Goal: Task Accomplishment & Management: Manage account settings

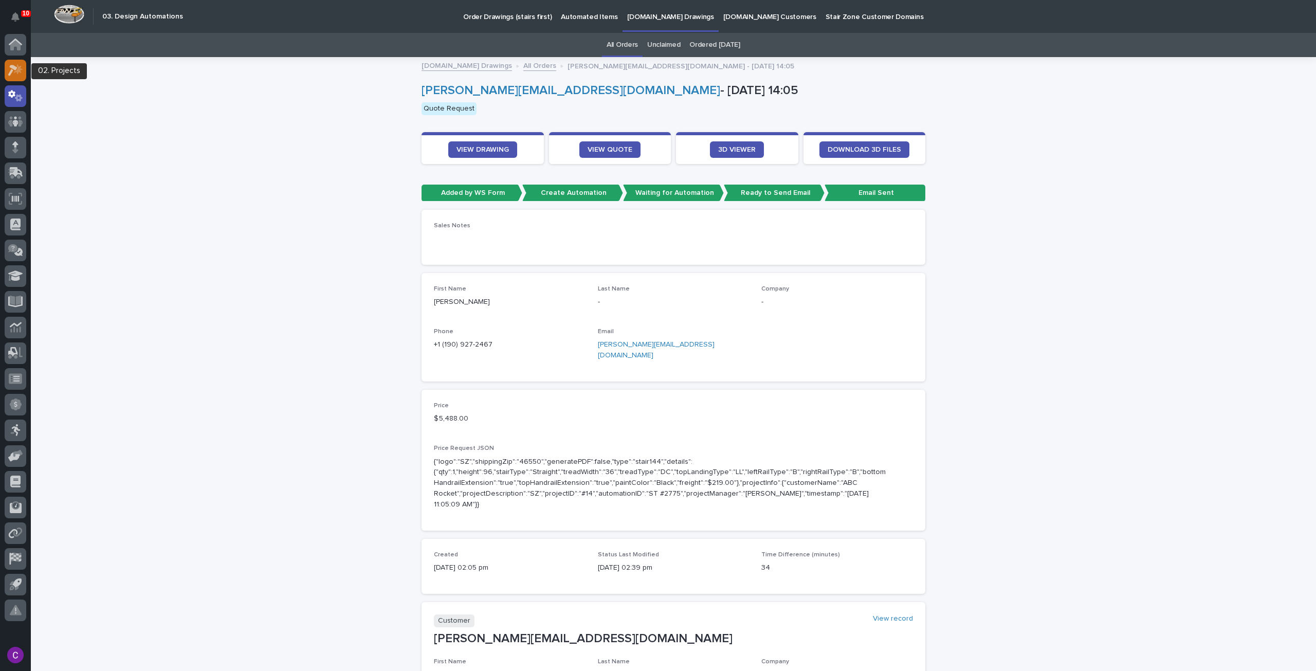
click at [16, 68] on icon at bounding box center [15, 70] width 15 height 12
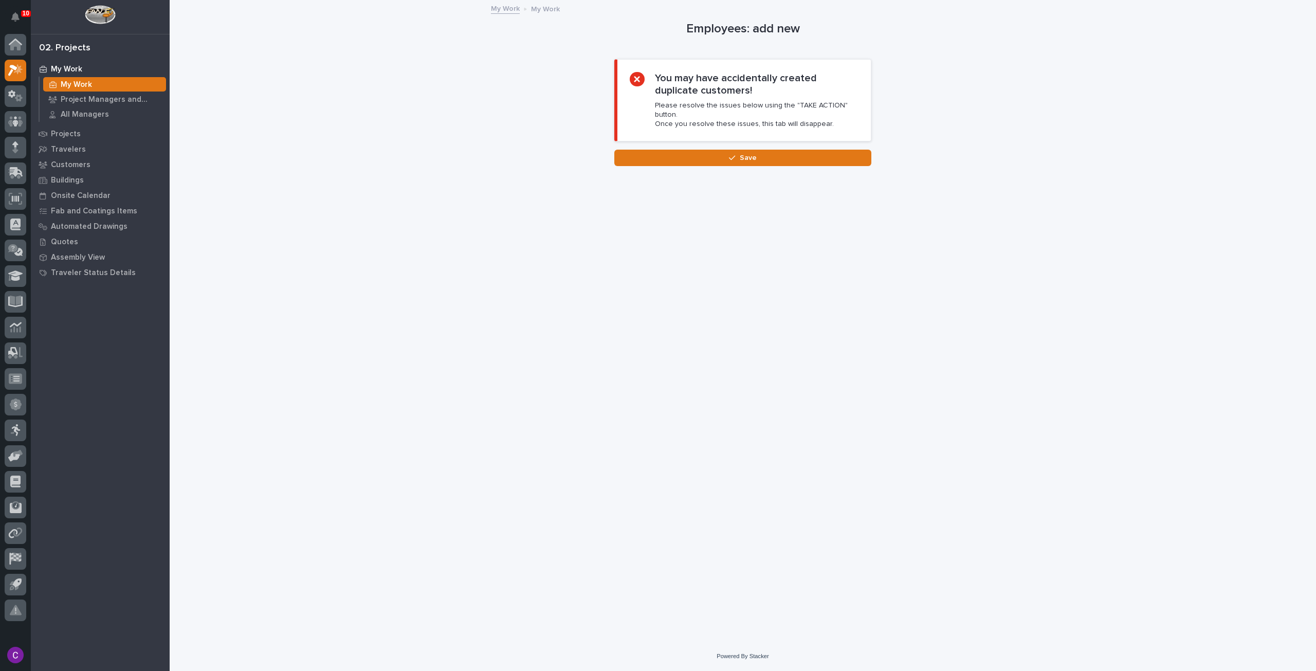
click at [103, 84] on div "My Work" at bounding box center [104, 84] width 123 height 14
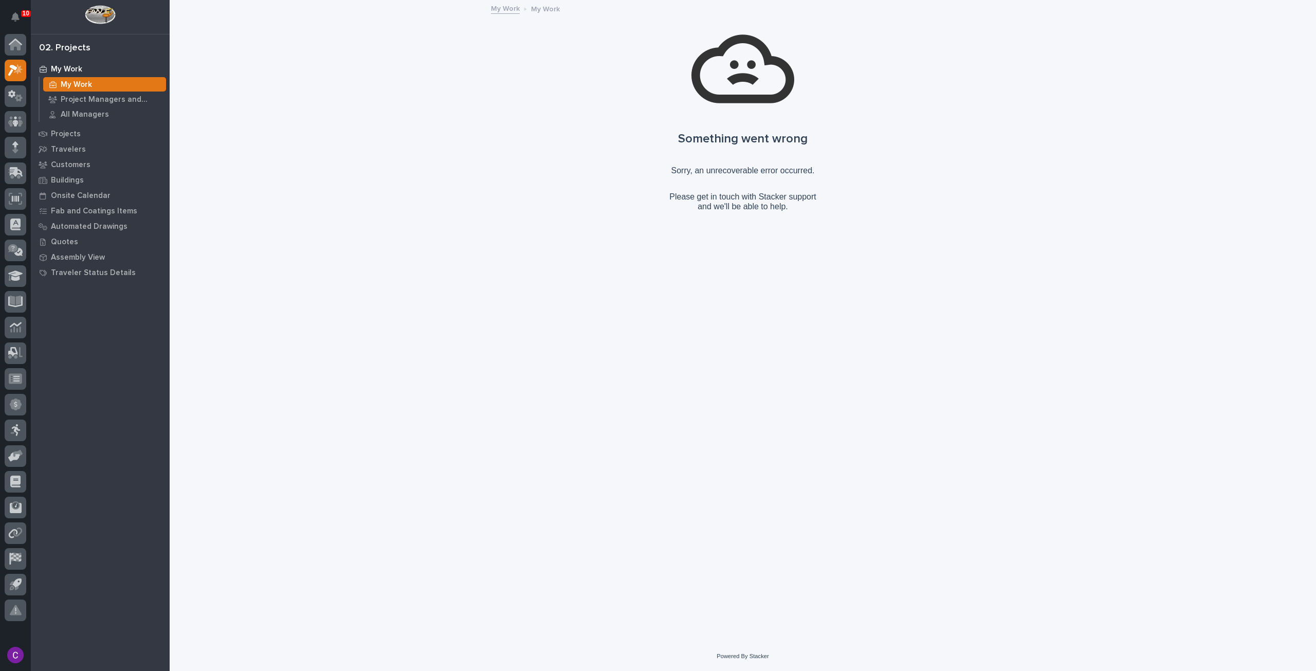
click at [69, 72] on p "My Work" at bounding box center [66, 69] width 31 height 9
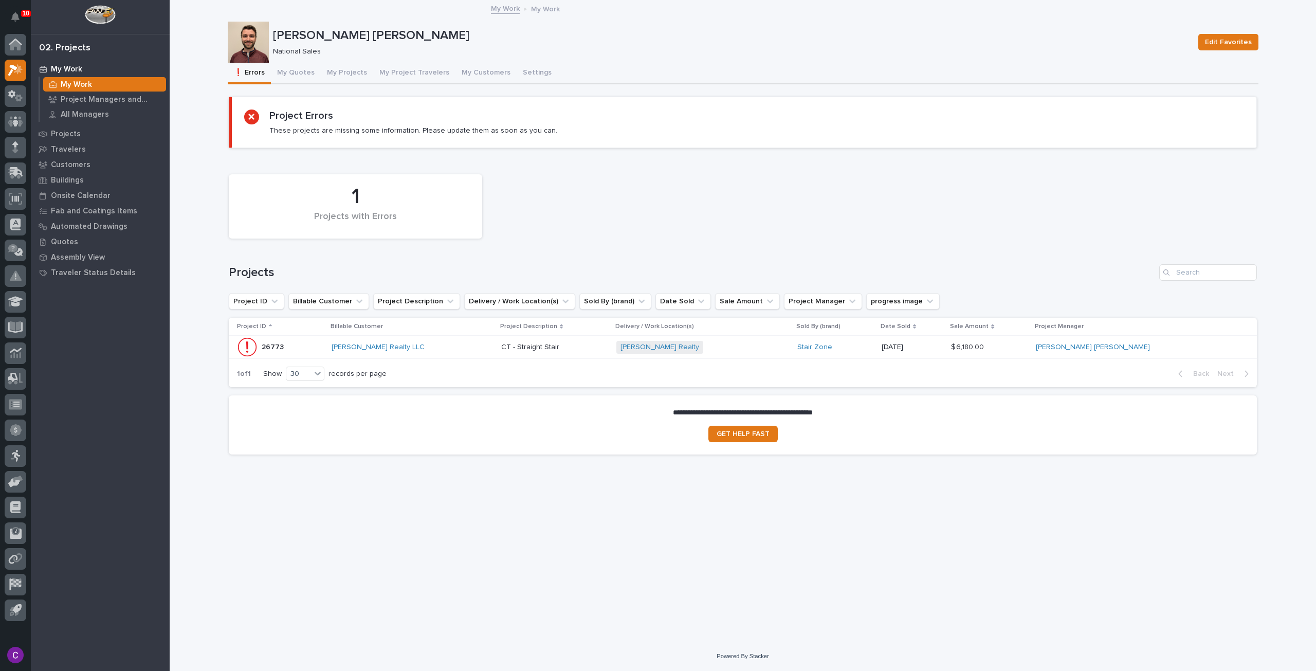
click at [319, 342] on div "26773 26773" at bounding box center [280, 347] width 86 height 21
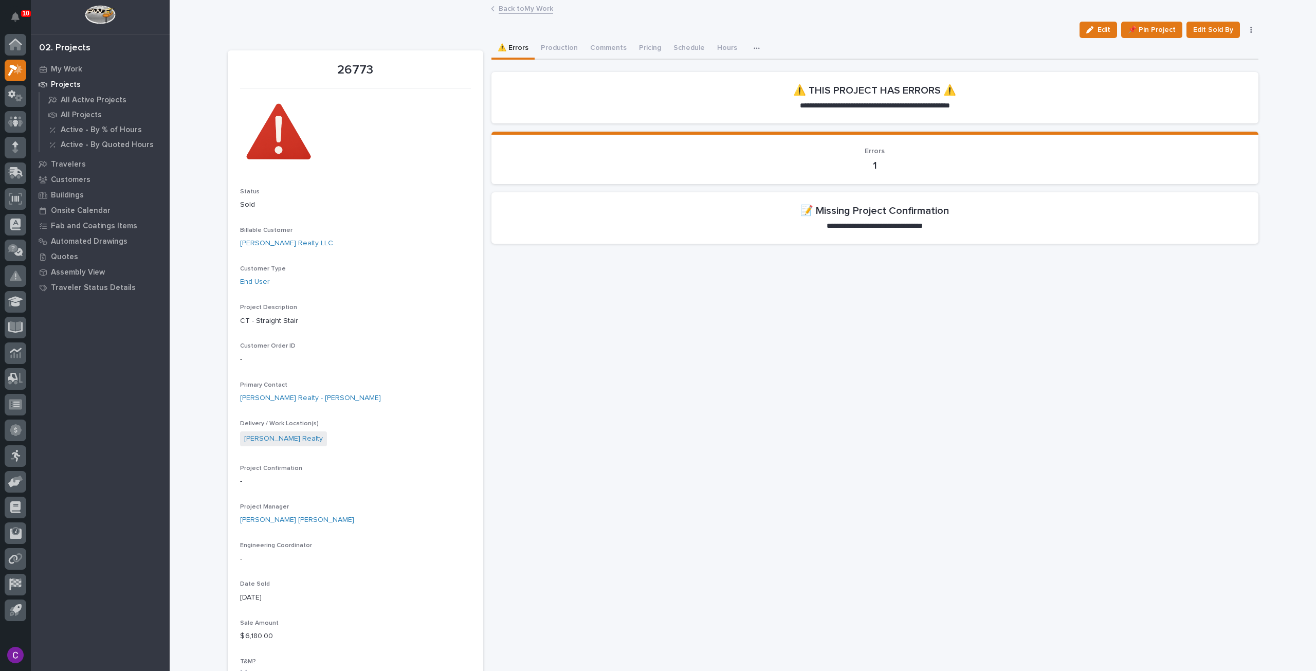
drag, startPoint x: 1095, startPoint y: 24, endPoint x: 1077, endPoint y: 43, distance: 26.2
click at [1095, 24] on button "Edit" at bounding box center [1098, 30] width 38 height 16
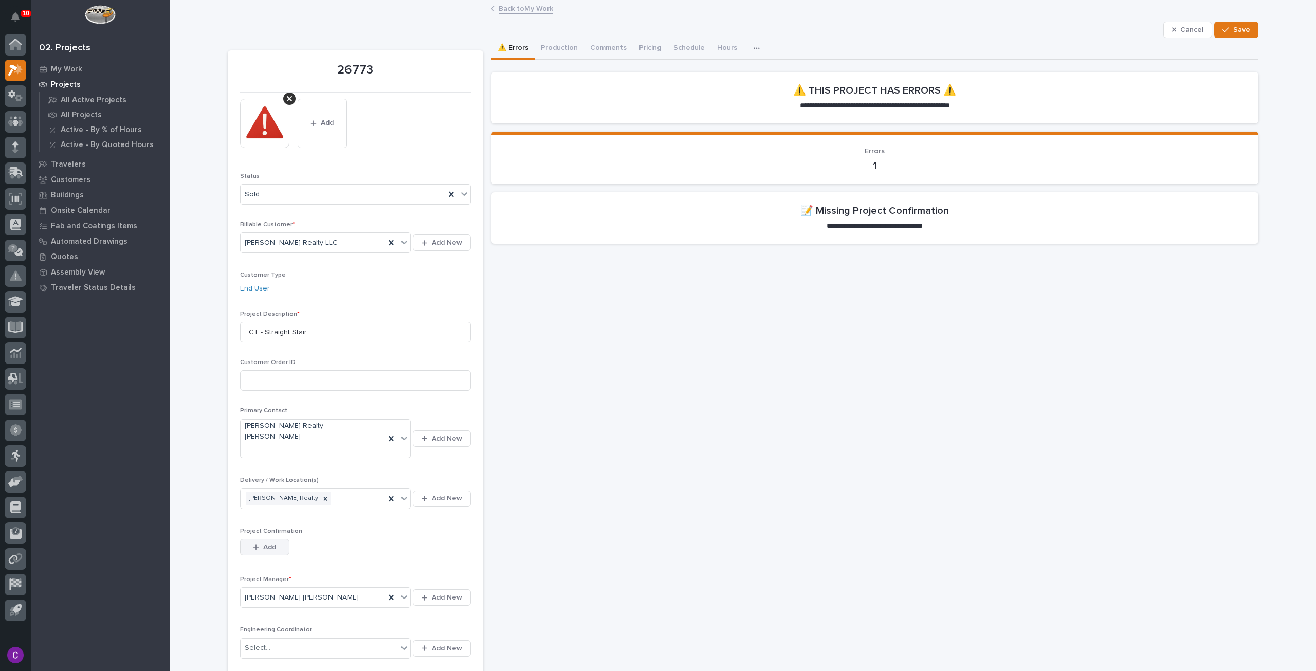
click at [263, 542] on span "Add" at bounding box center [269, 546] width 13 height 9
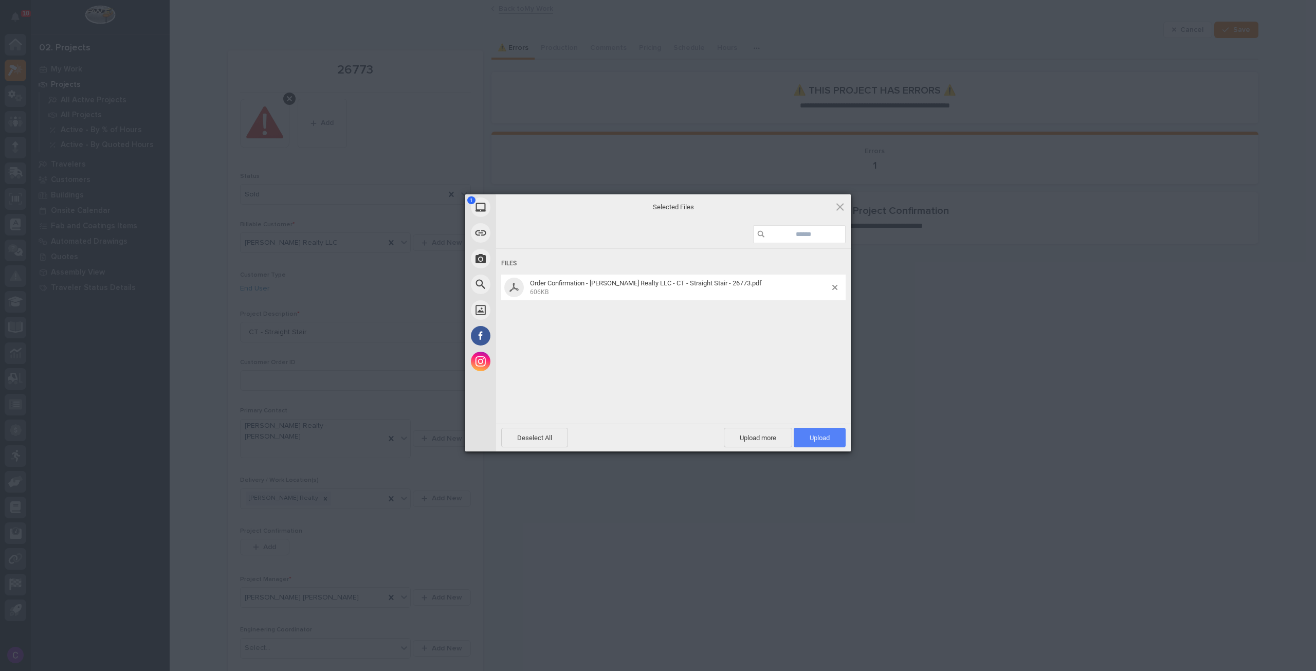
click at [821, 434] on span "Upload 1" at bounding box center [820, 438] width 20 height 8
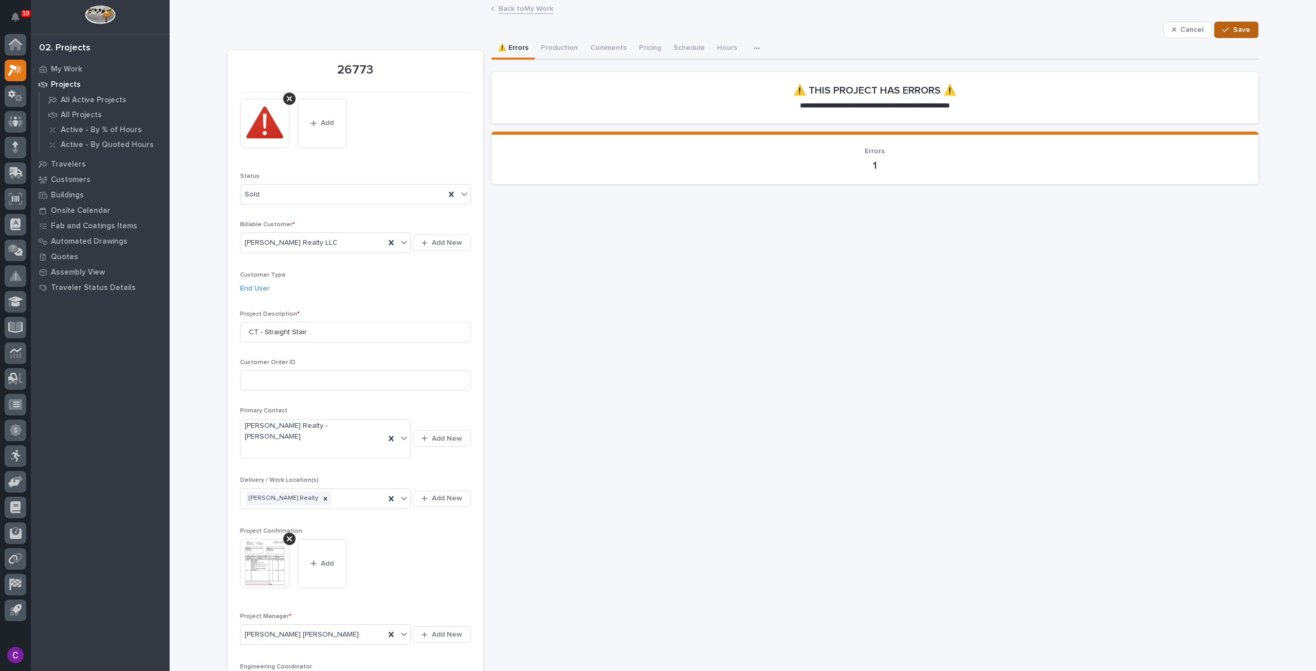
click at [1242, 30] on span "Save" at bounding box center [1241, 29] width 17 height 9
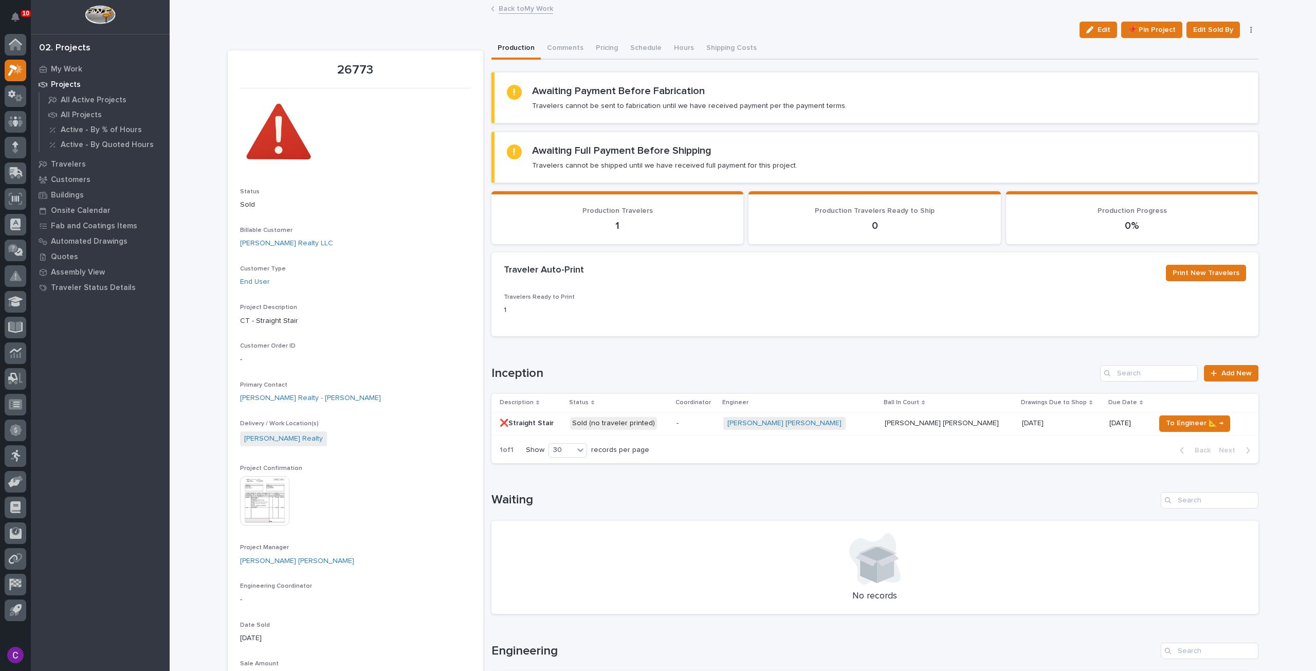
click at [509, 7] on link "Back to My Work" at bounding box center [526, 8] width 54 height 12
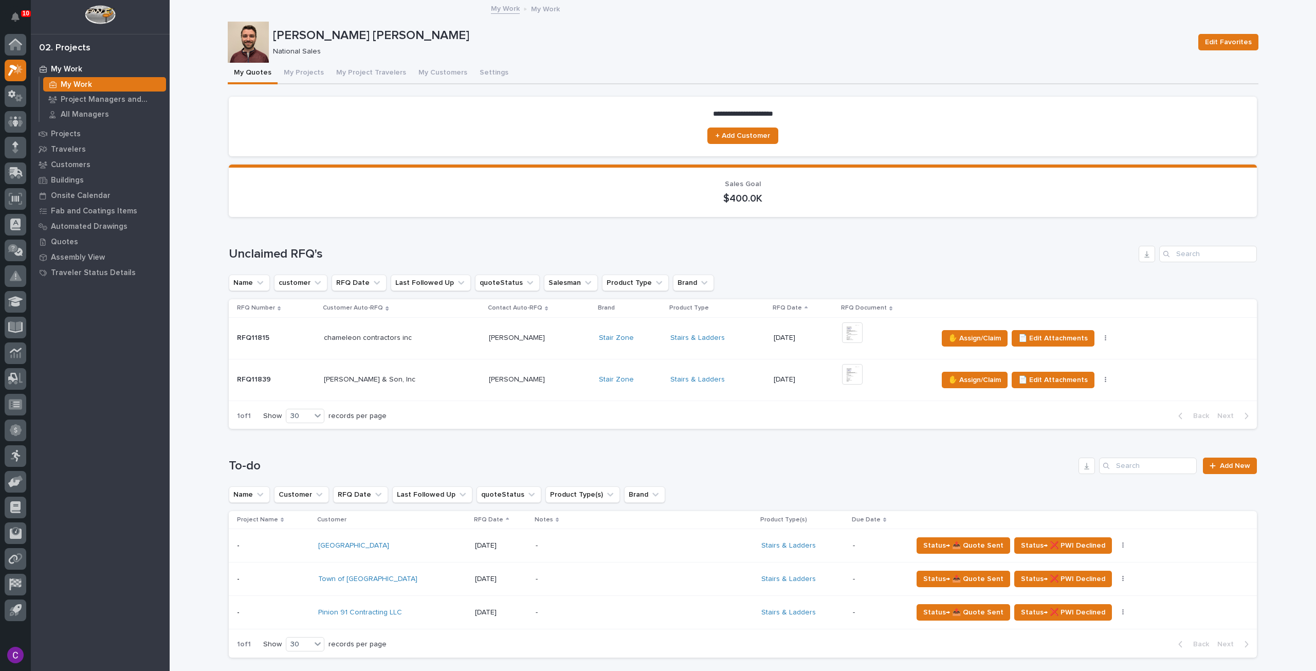
click at [666, 375] on td "Stairs & Ladders" at bounding box center [718, 380] width 104 height 42
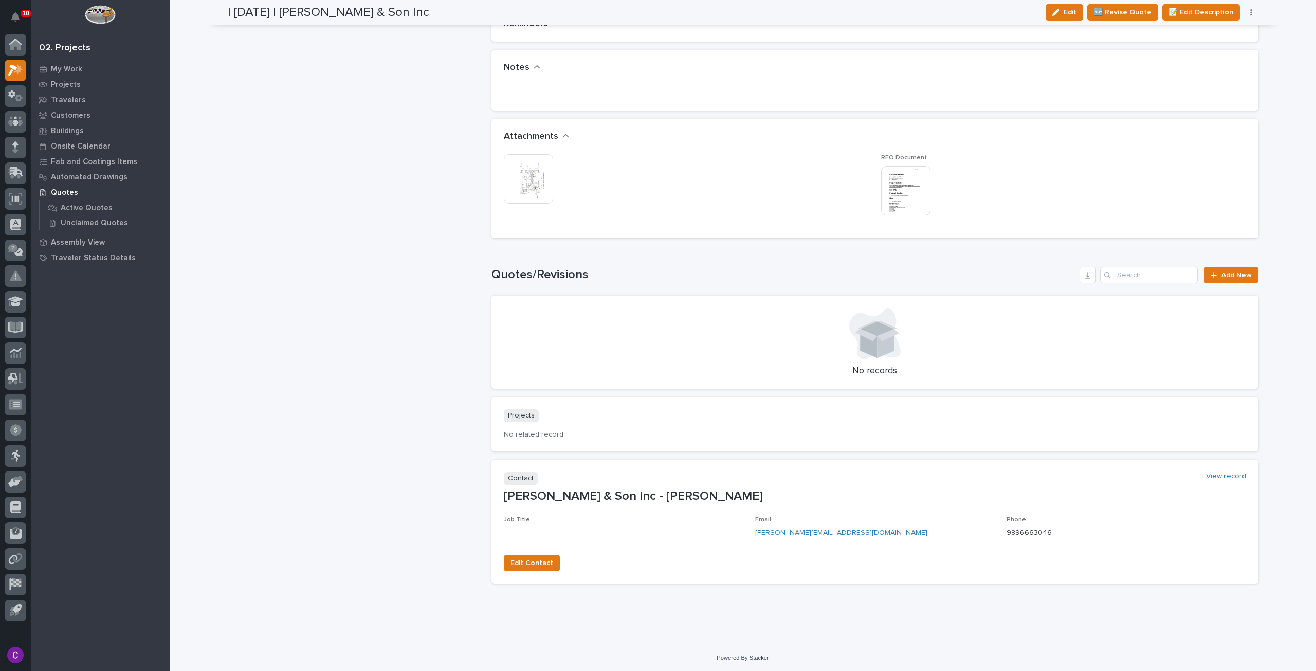
scroll to position [353, 0]
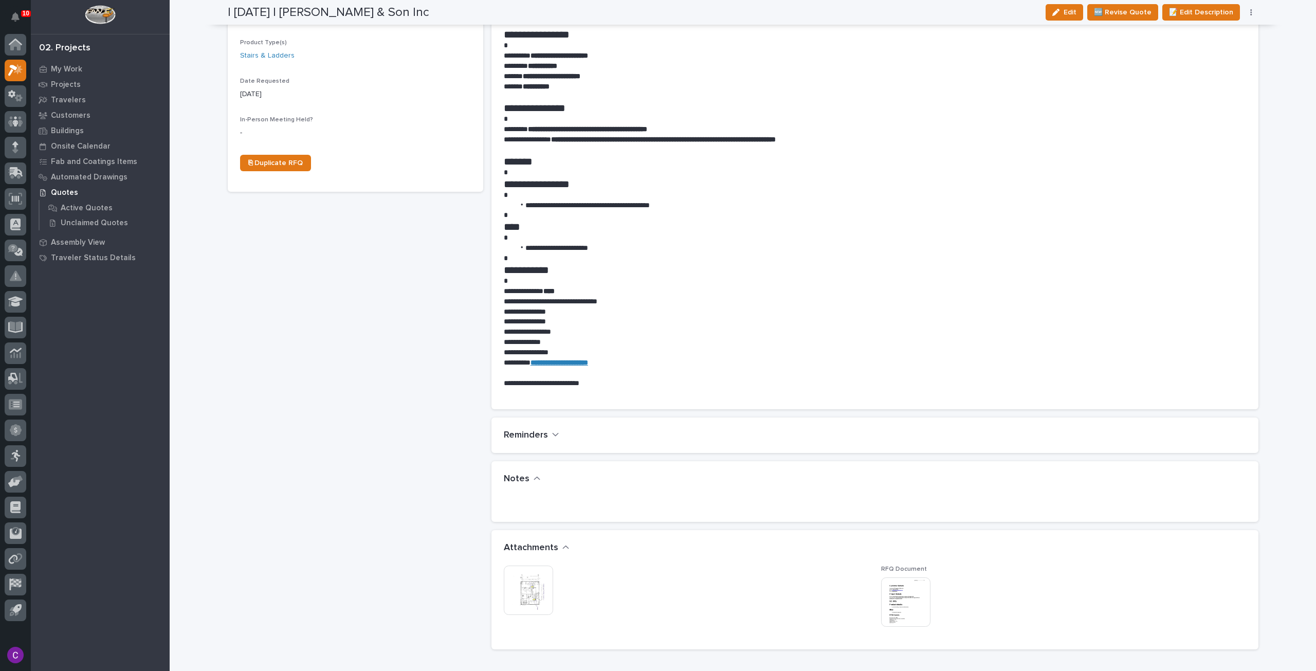
click at [514, 582] on img at bounding box center [528, 589] width 49 height 49
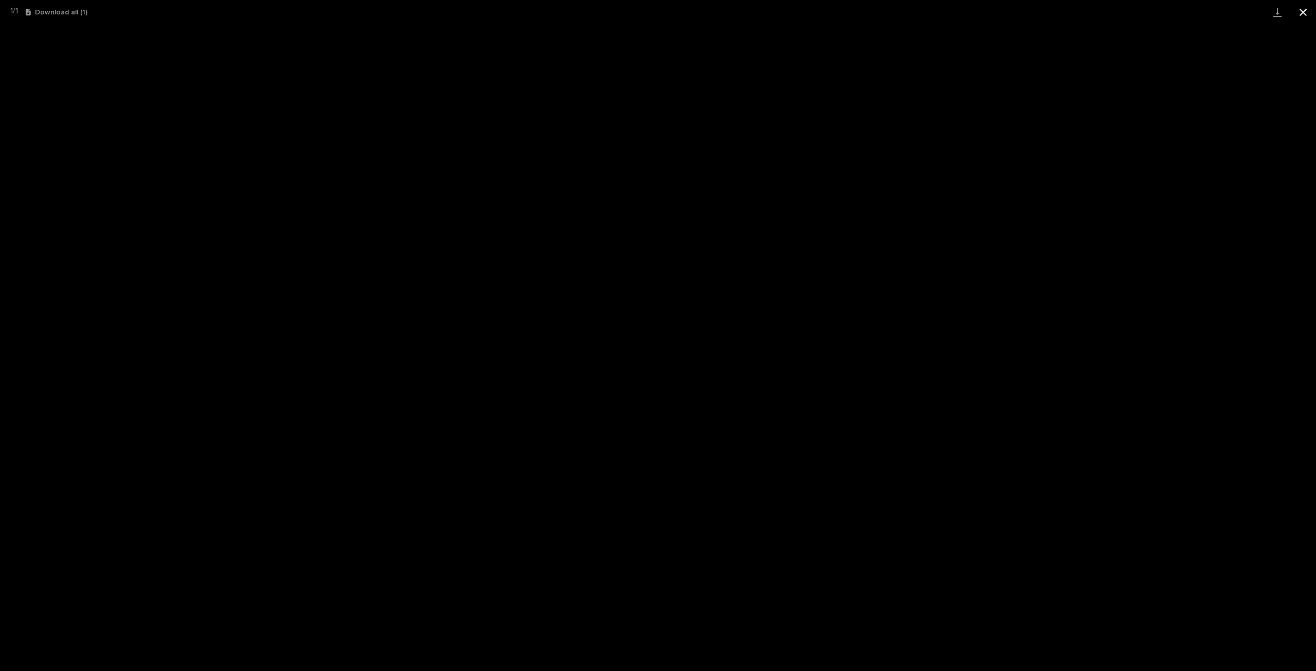
click at [1296, 7] on button "Close gallery" at bounding box center [1303, 12] width 26 height 24
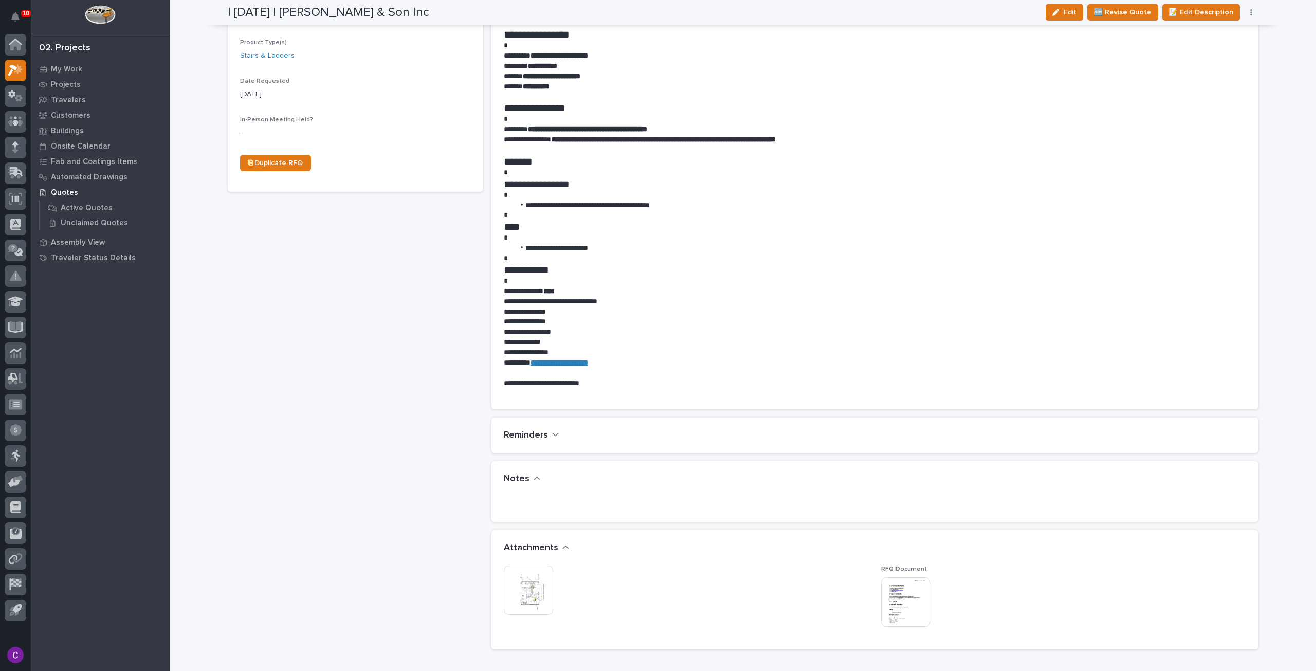
scroll to position [0, 0]
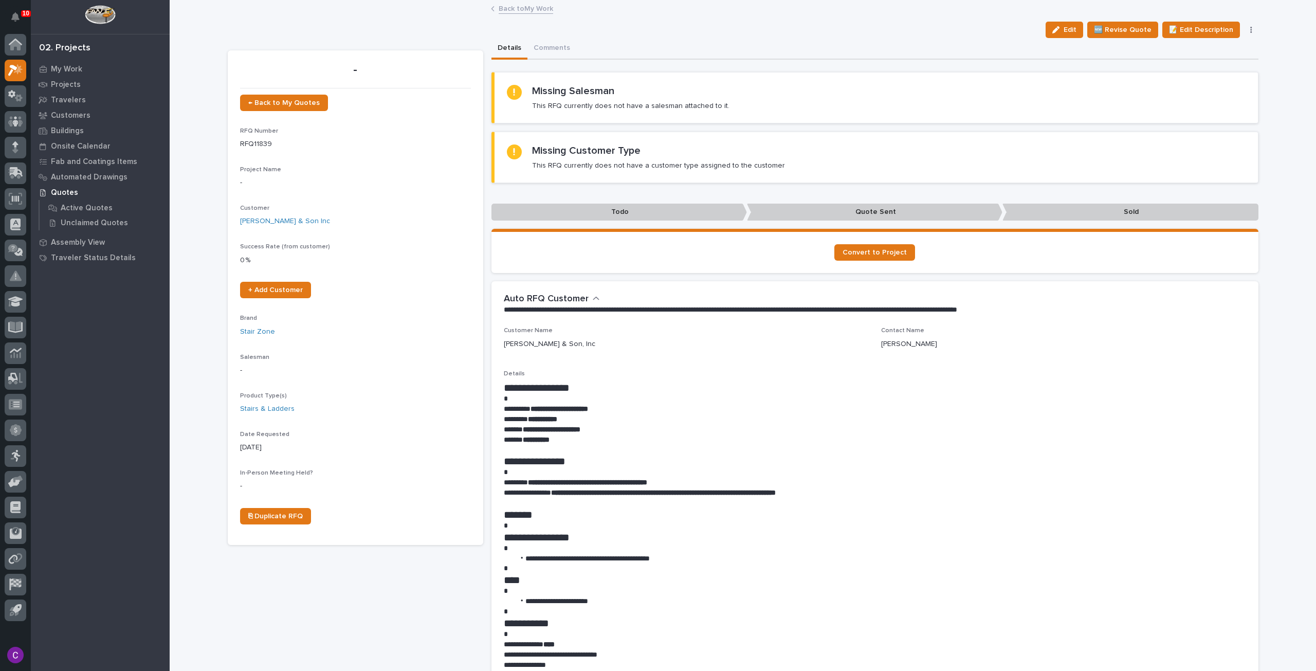
click at [537, 9] on link "Back to My Work" at bounding box center [526, 8] width 54 height 12
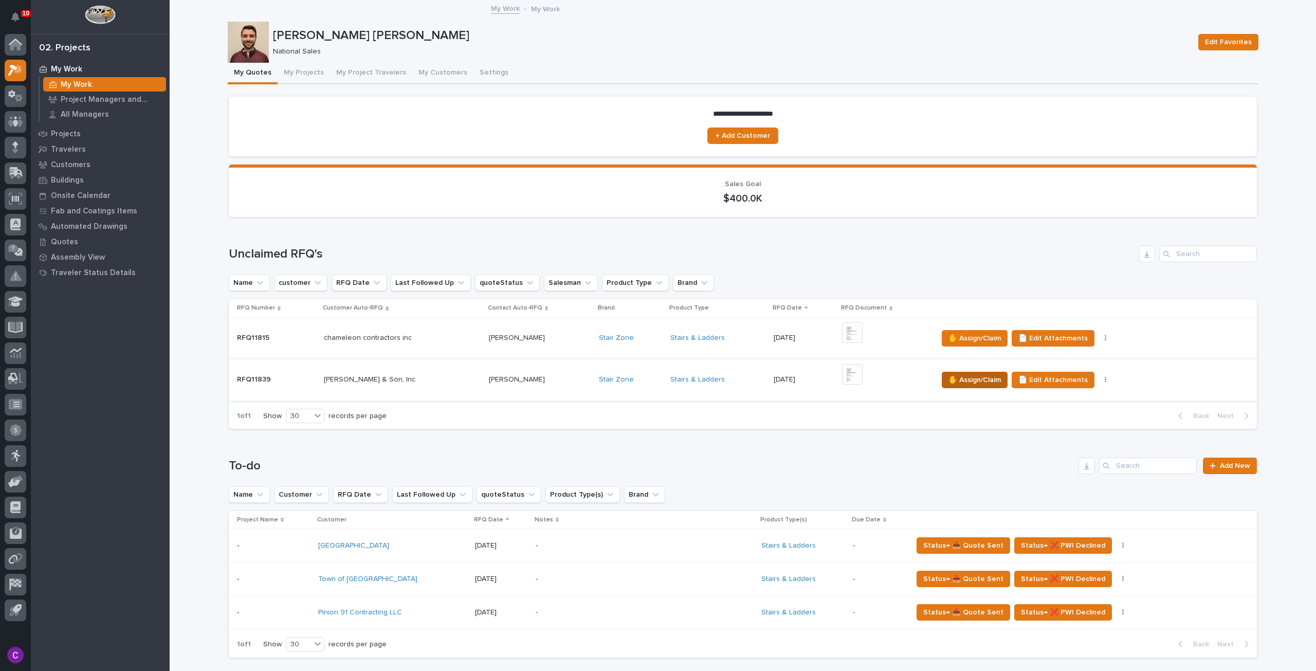
click at [958, 377] on span "✋ Assign/Claim" at bounding box center [974, 380] width 52 height 12
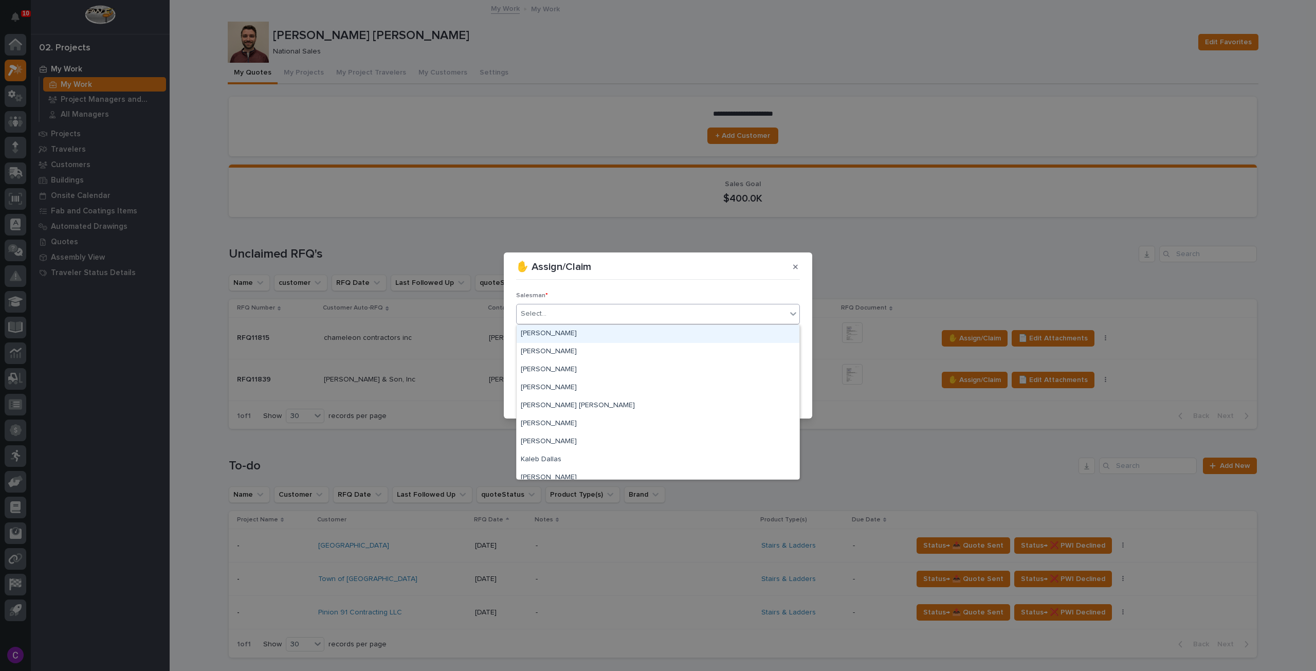
click at [653, 314] on div "Select..." at bounding box center [652, 313] width 270 height 17
click at [592, 407] on div "[PERSON_NAME] [PERSON_NAME]" at bounding box center [658, 406] width 283 height 18
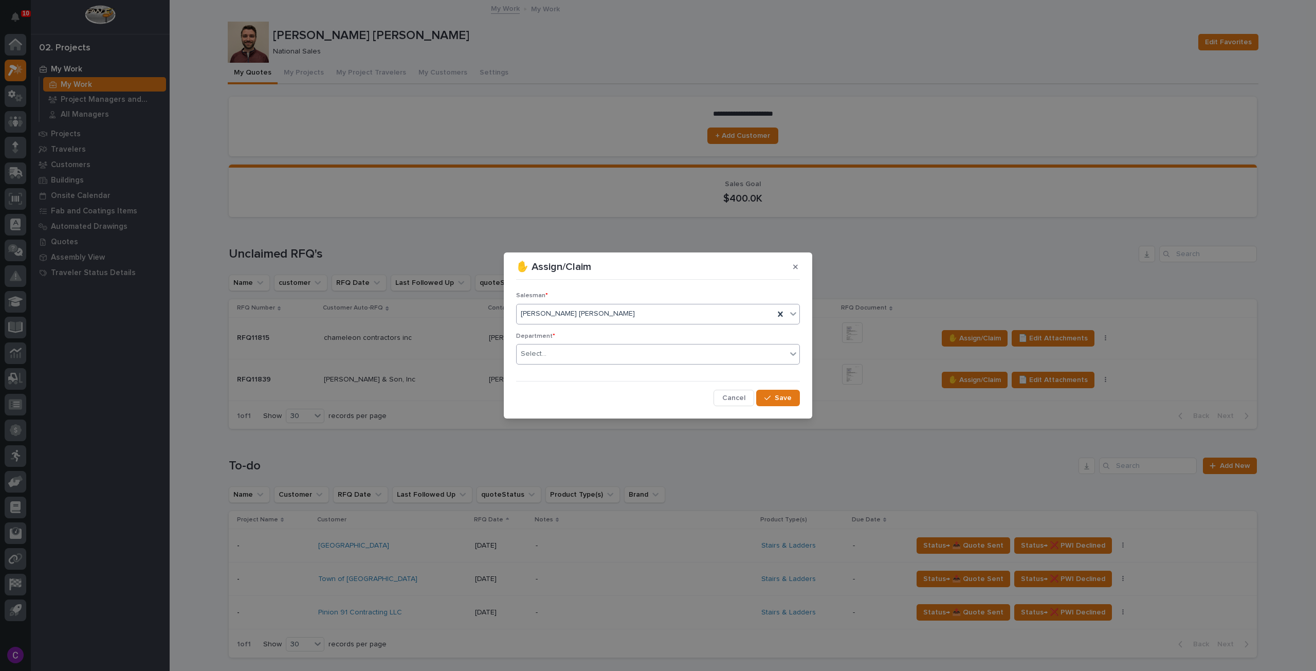
click at [602, 357] on div "Select..." at bounding box center [652, 353] width 270 height 17
click at [566, 379] on div "National Sales" at bounding box center [658, 373] width 283 height 18
click at [789, 401] on span "Save" at bounding box center [783, 397] width 17 height 9
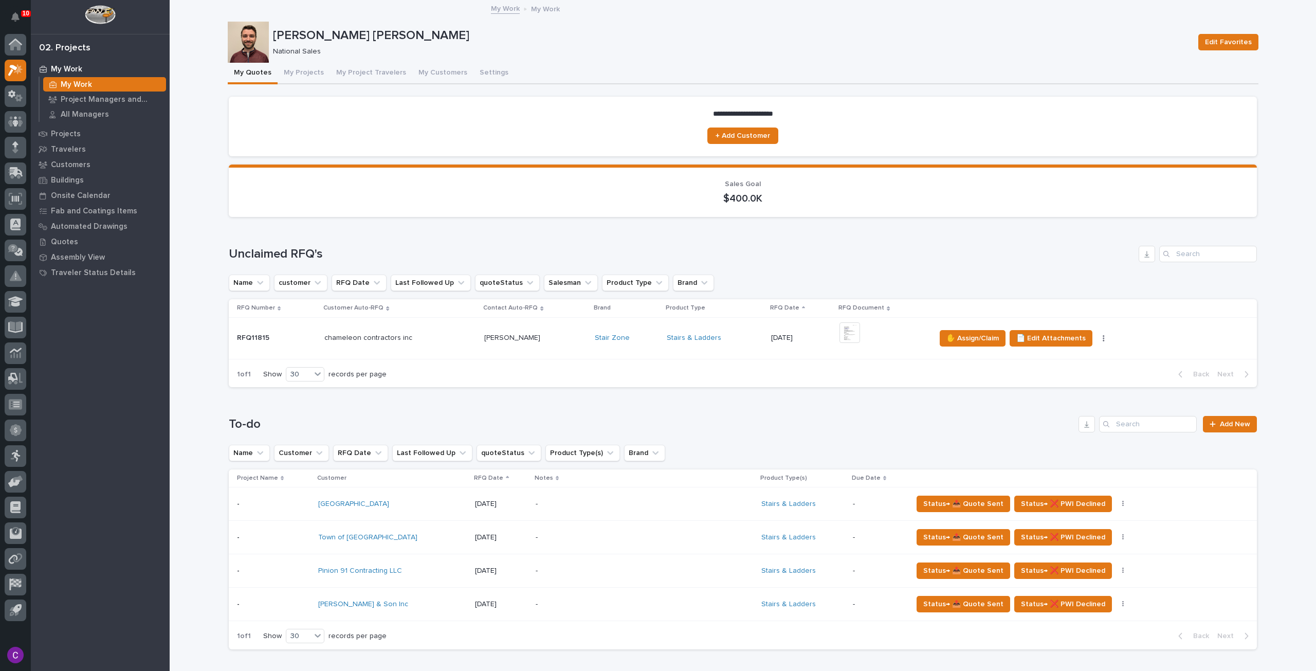
click at [687, 616] on div "-" at bounding box center [644, 604] width 217 height 31
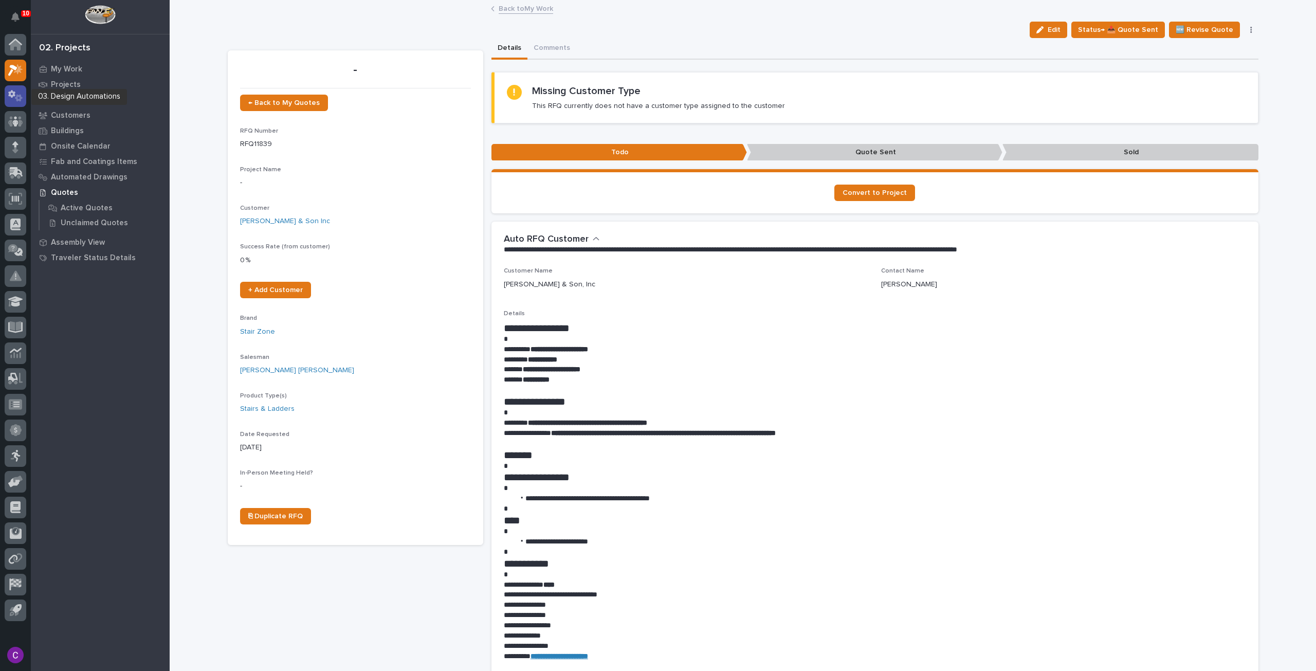
click at [5, 96] on div at bounding box center [16, 96] width 22 height 22
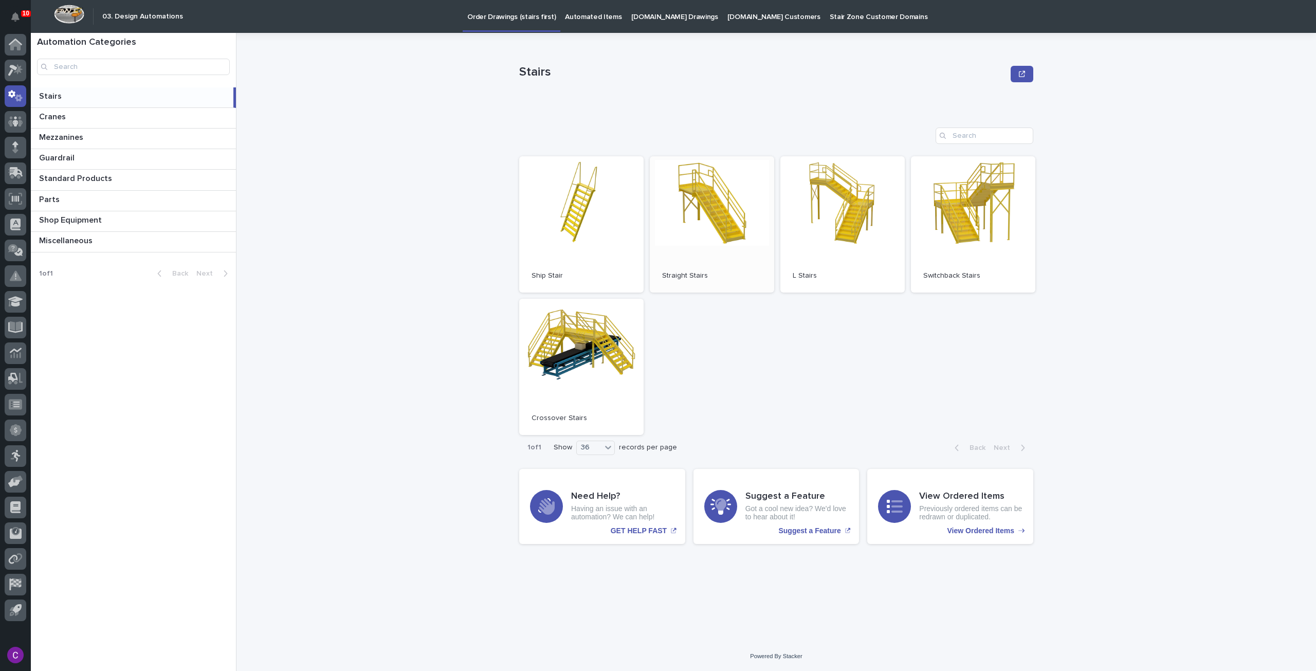
click at [700, 243] on link "Open" at bounding box center [712, 224] width 124 height 136
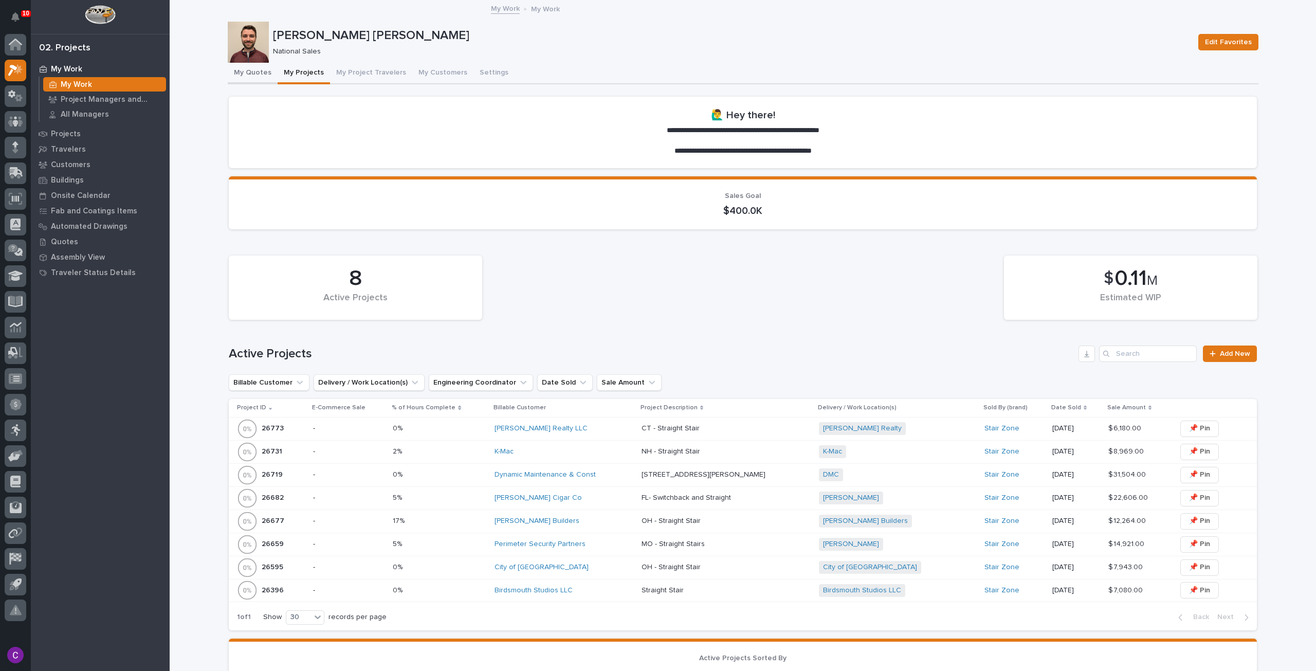
click at [263, 69] on button "My Quotes" at bounding box center [253, 74] width 50 height 22
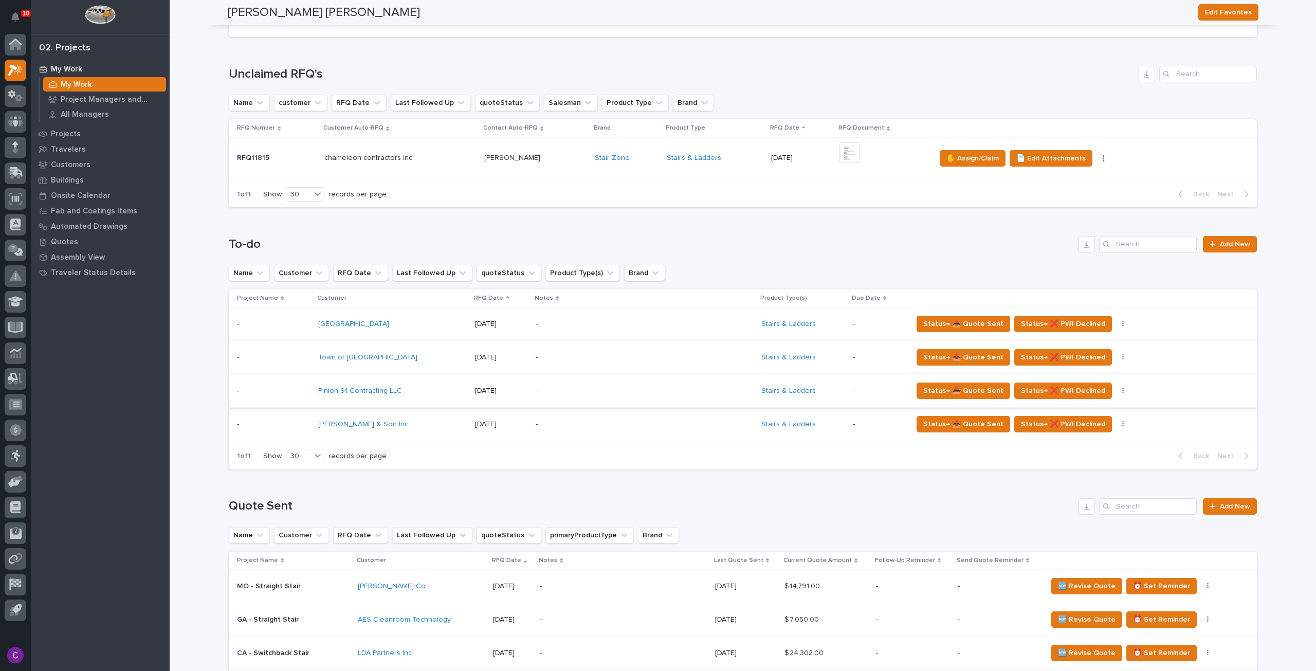
scroll to position [177, 0]
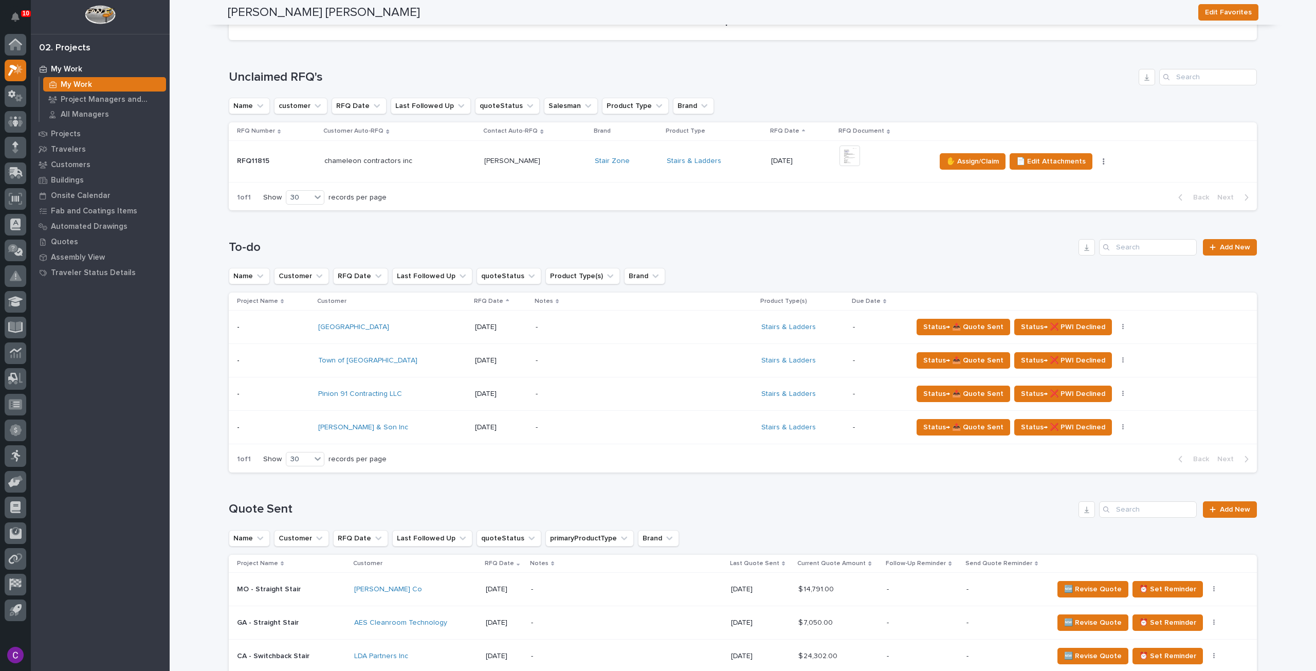
click at [591, 419] on div "-" at bounding box center [626, 427] width 180 height 23
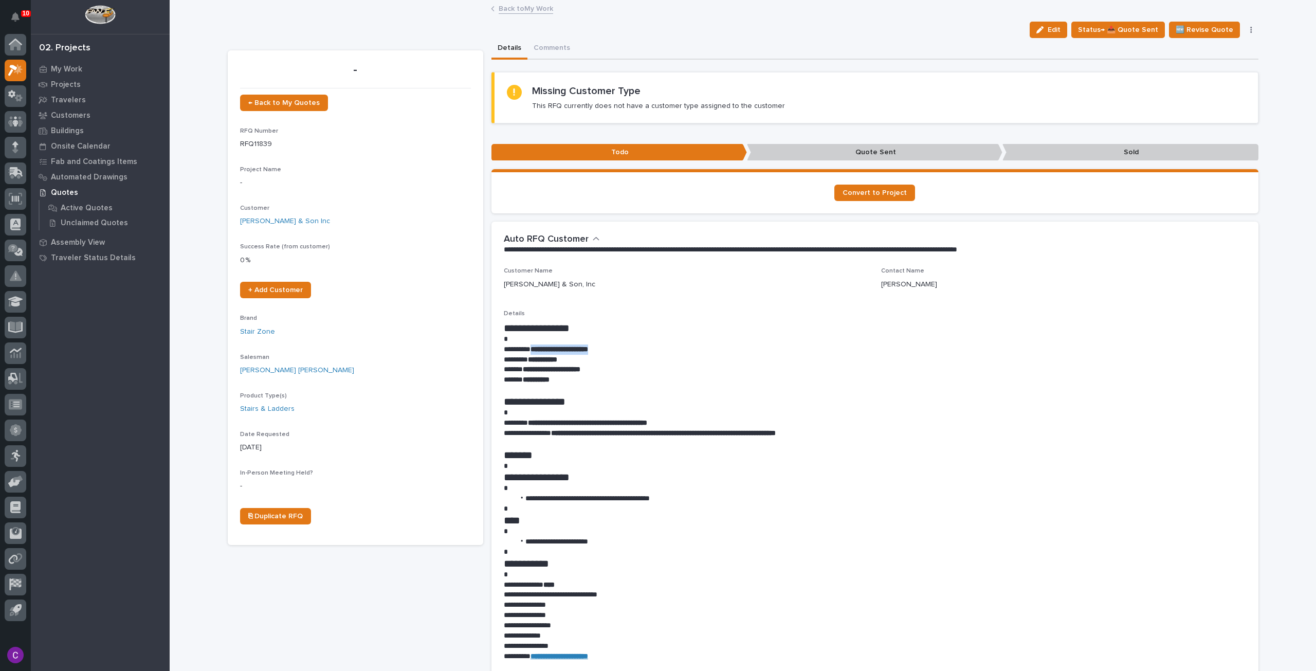
drag, startPoint x: 609, startPoint y: 346, endPoint x: 536, endPoint y: 346, distance: 73.5
click at [536, 346] on p "**********" at bounding box center [875, 349] width 742 height 10
copy strong "**********"
